Goal: Transaction & Acquisition: Purchase product/service

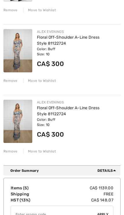
scroll to position [277, 0]
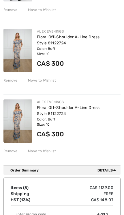
click at [10, 153] on div "Remove" at bounding box center [10, 151] width 14 height 5
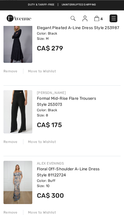
scroll to position [144, 0]
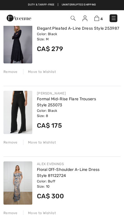
click at [9, 145] on div "JOSEPH RIBKOFF Formal Mid-Rise Flare Trousers Style 253073 Color: Black Size: 8…" at bounding box center [61, 118] width 117 height 64
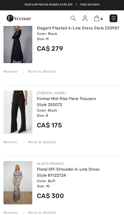
click at [11, 145] on div "JOSEPH RIBKOFF Formal Mid-Rise Flare Trousers Style 253073 Color: Black Size: 8…" at bounding box center [61, 118] width 117 height 64
click at [14, 140] on div "Remove" at bounding box center [10, 142] width 14 height 5
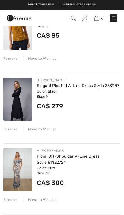
scroll to position [77, 0]
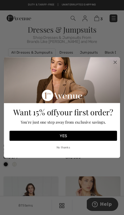
click at [78, 138] on button "YES" at bounding box center [64, 136] width 108 height 10
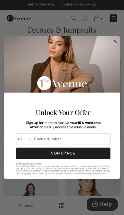
click at [112, 40] on circle "Close dialog" at bounding box center [115, 41] width 6 height 6
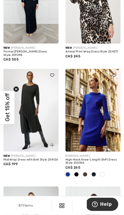
scroll to position [216, 0]
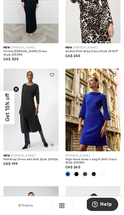
click at [16, 92] on img at bounding box center [30, 110] width 55 height 83
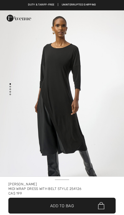
checkbox input "true"
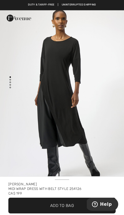
scroll to position [7, 0]
